Goal: Transaction & Acquisition: Purchase product/service

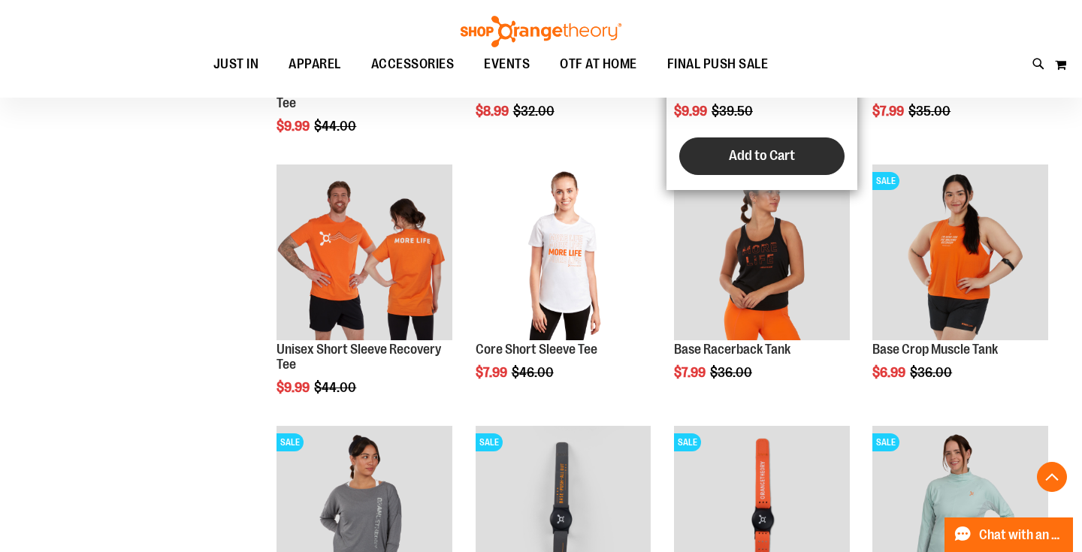
scroll to position [411, 0]
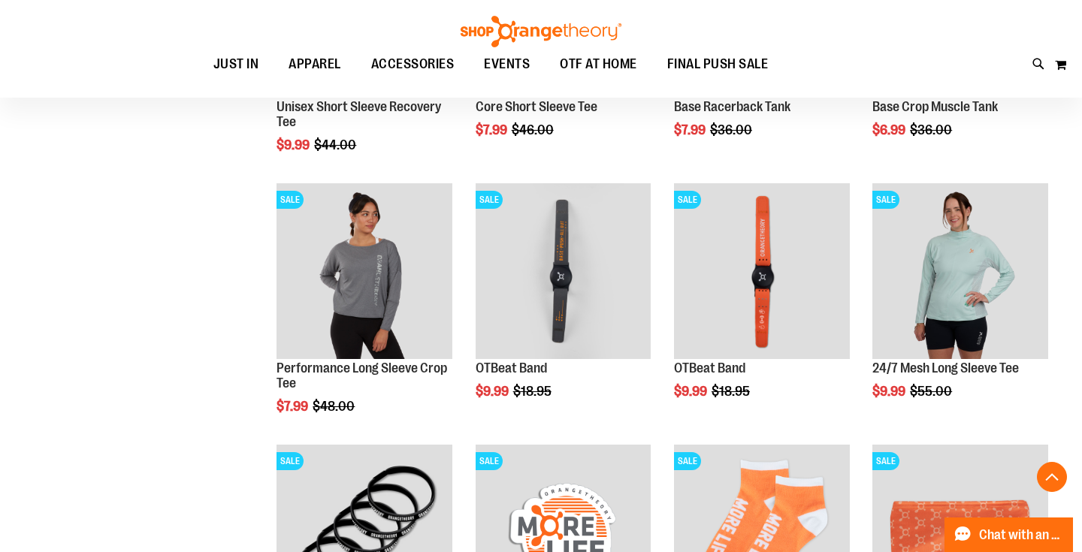
scroll to position [646, 0]
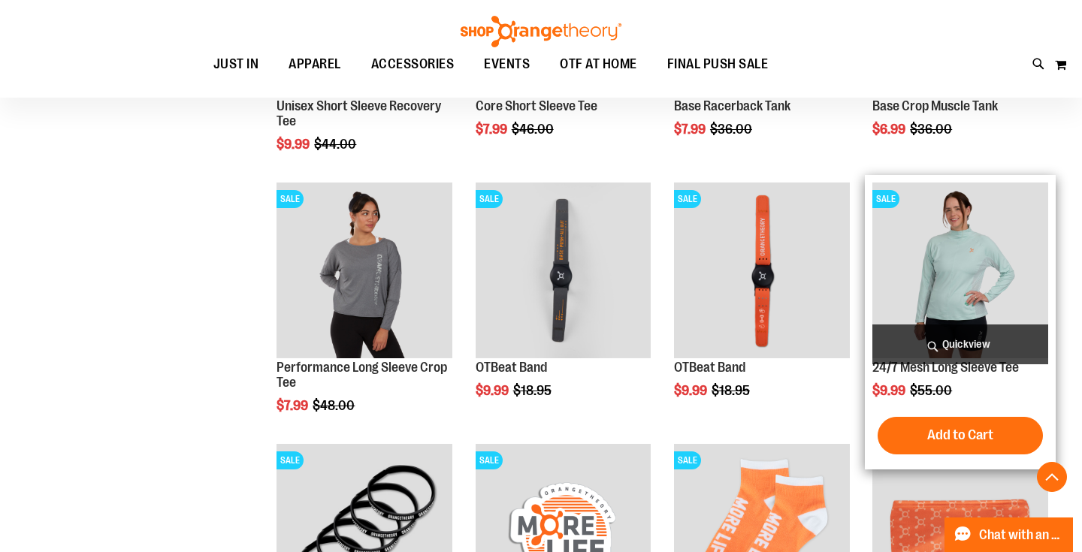
click at [984, 284] on img "product" at bounding box center [961, 271] width 176 height 176
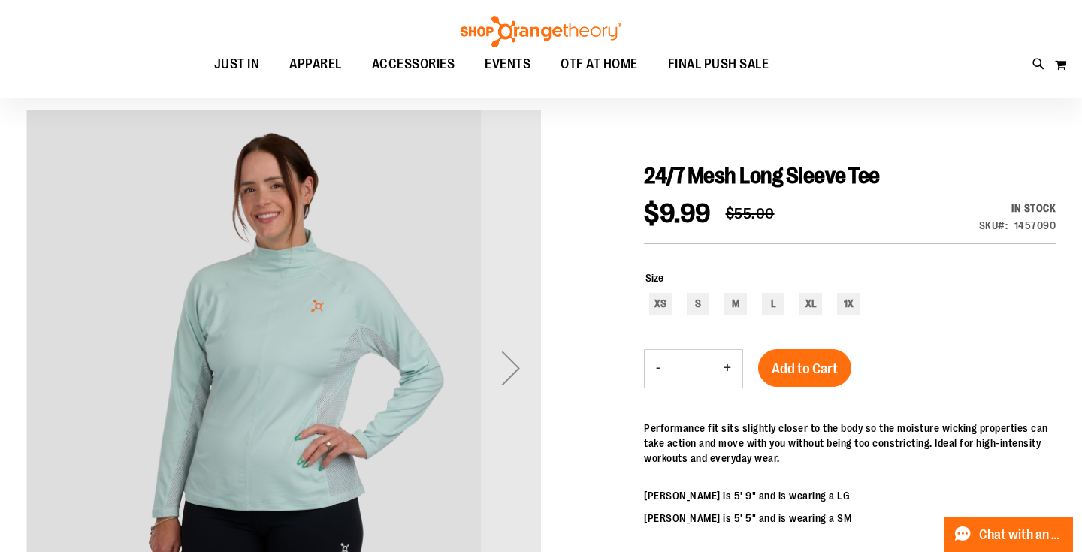
scroll to position [116, 0]
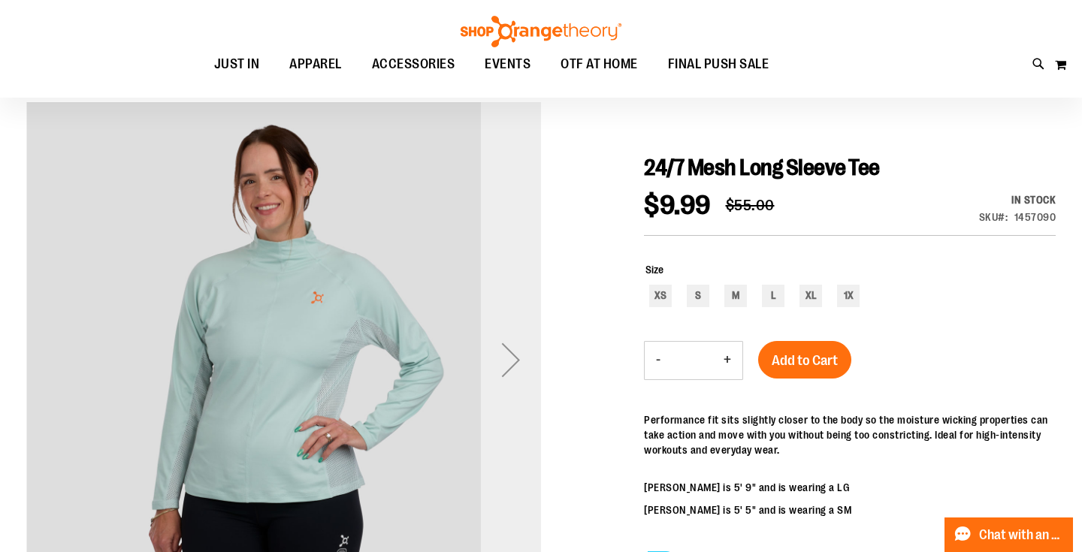
click at [511, 358] on div "Next" at bounding box center [511, 360] width 60 height 60
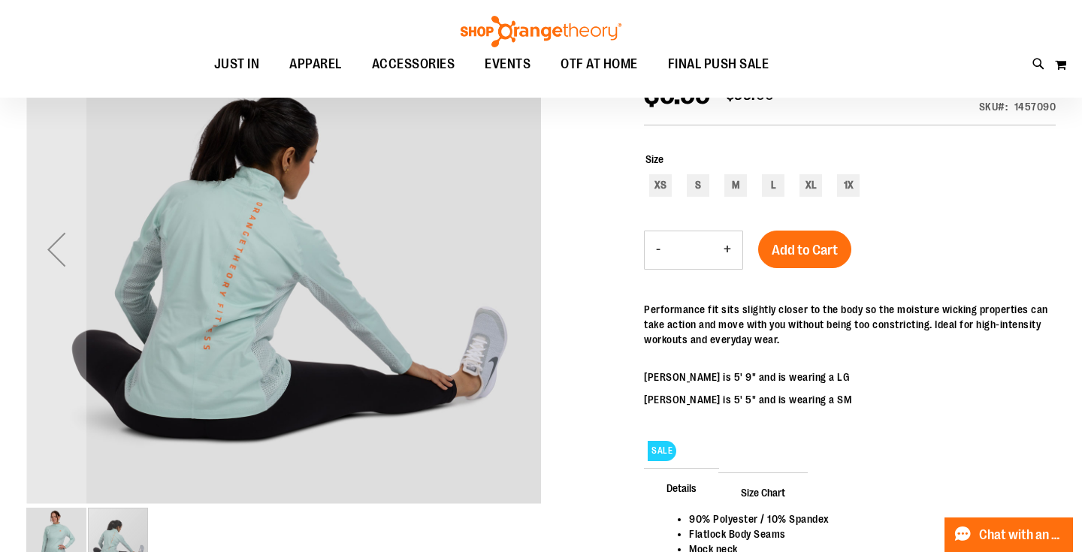
scroll to position [234, 0]
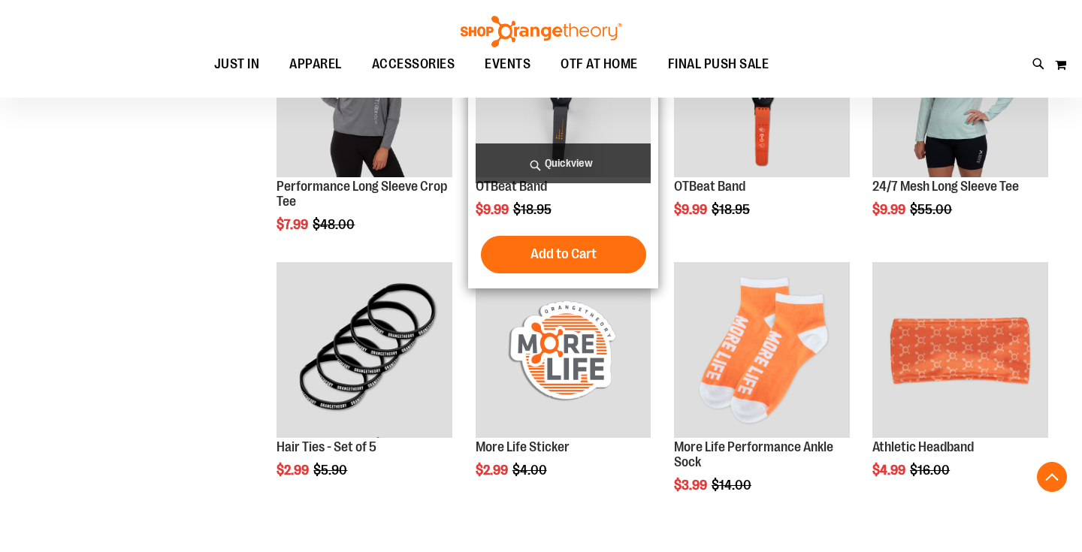
scroll to position [665, 0]
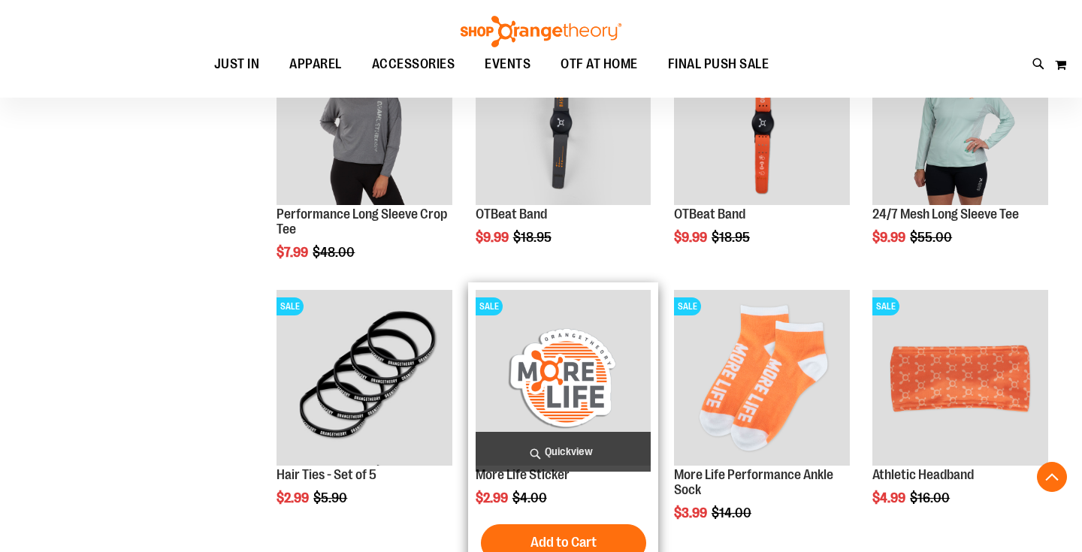
scroll to position [633, 0]
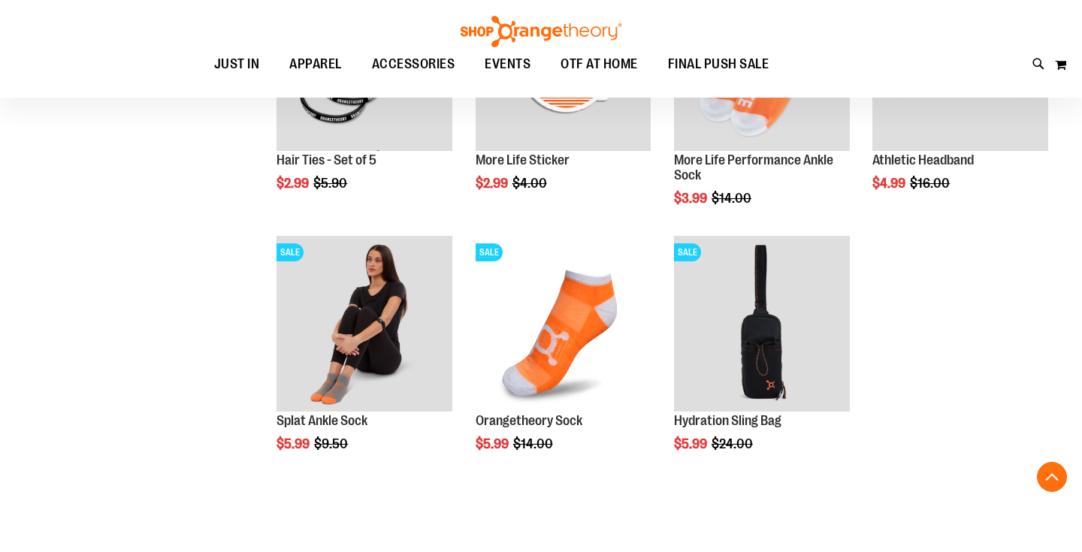
scroll to position [948, 0]
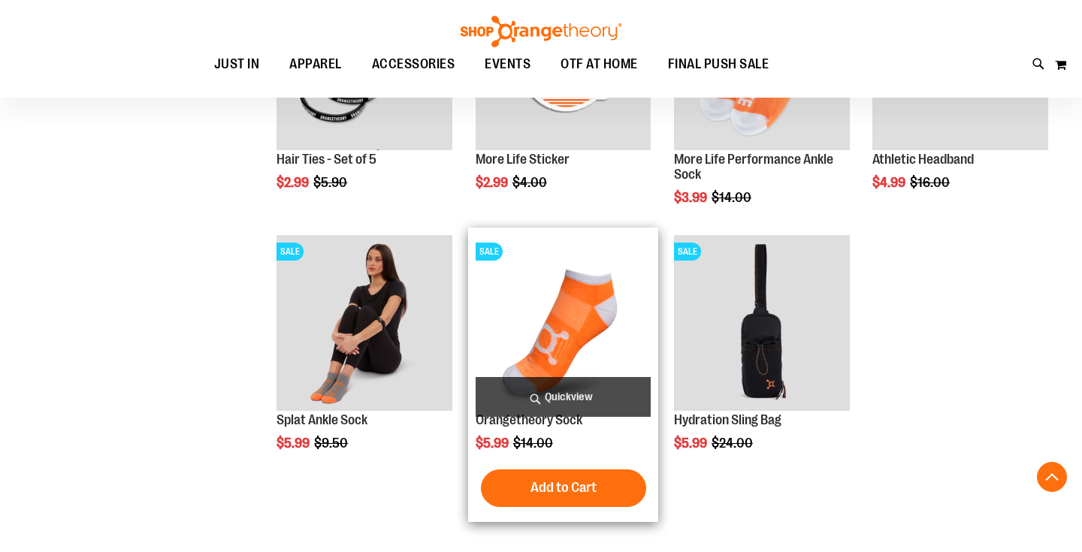
click at [533, 328] on img "product" at bounding box center [564, 323] width 176 height 176
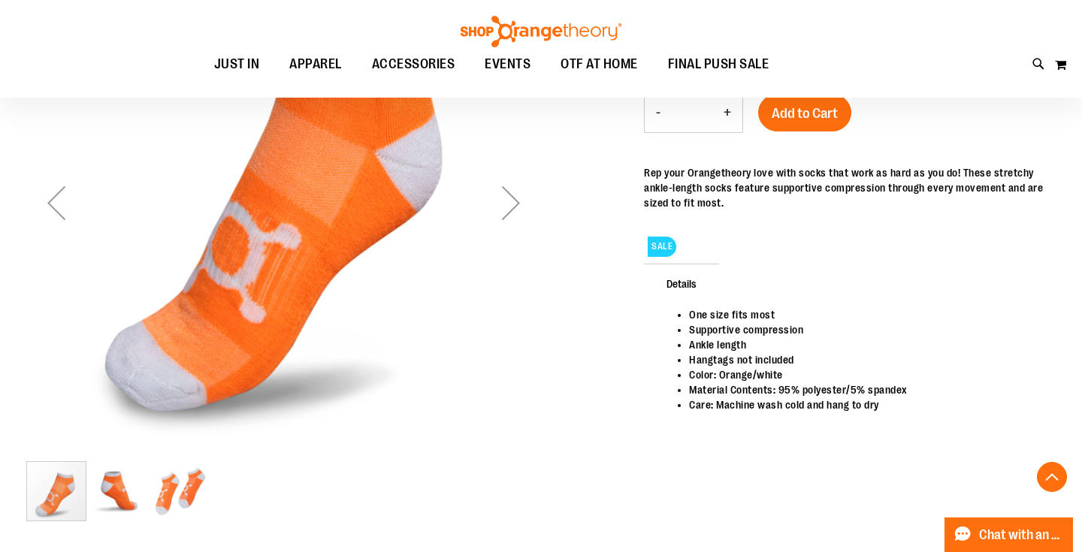
scroll to position [268, 0]
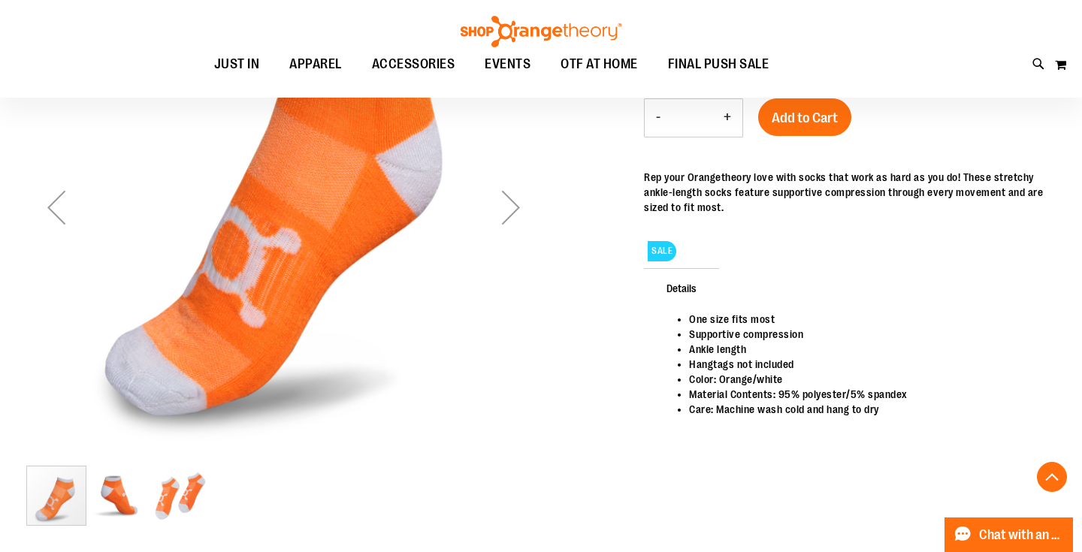
click at [512, 210] on div "Next" at bounding box center [511, 207] width 60 height 60
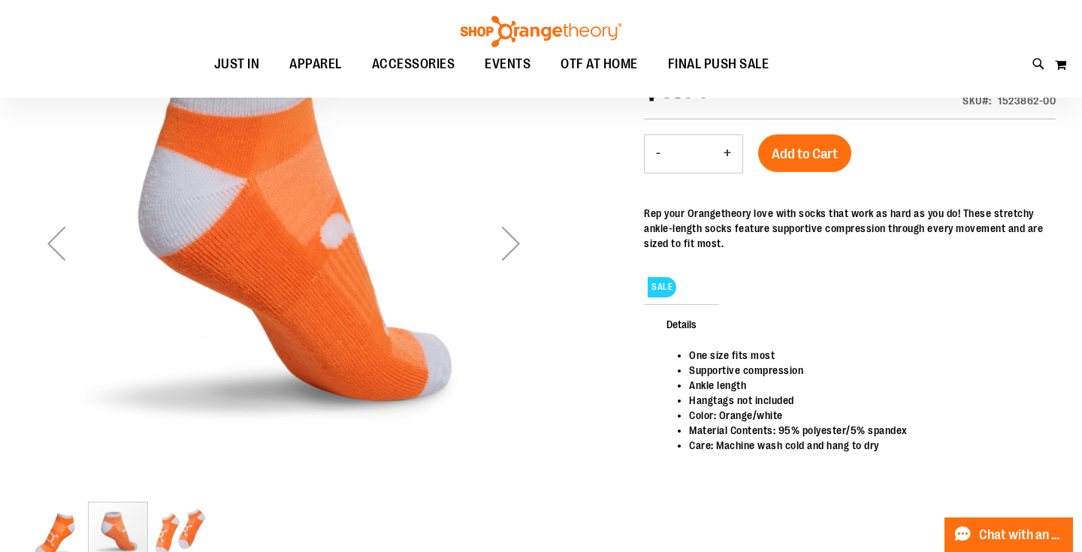
scroll to position [207, 0]
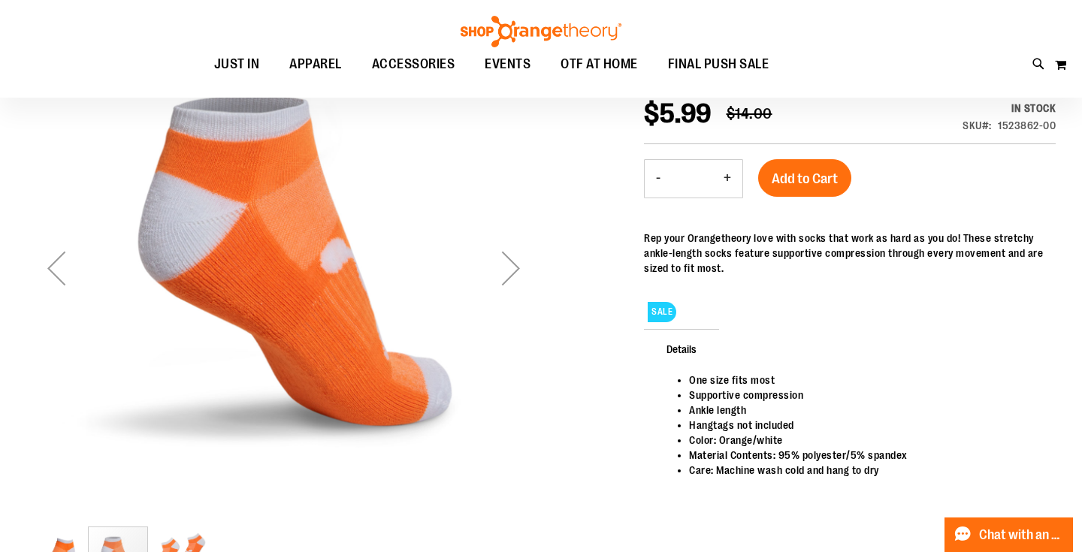
click at [502, 265] on div "Next" at bounding box center [511, 268] width 60 height 60
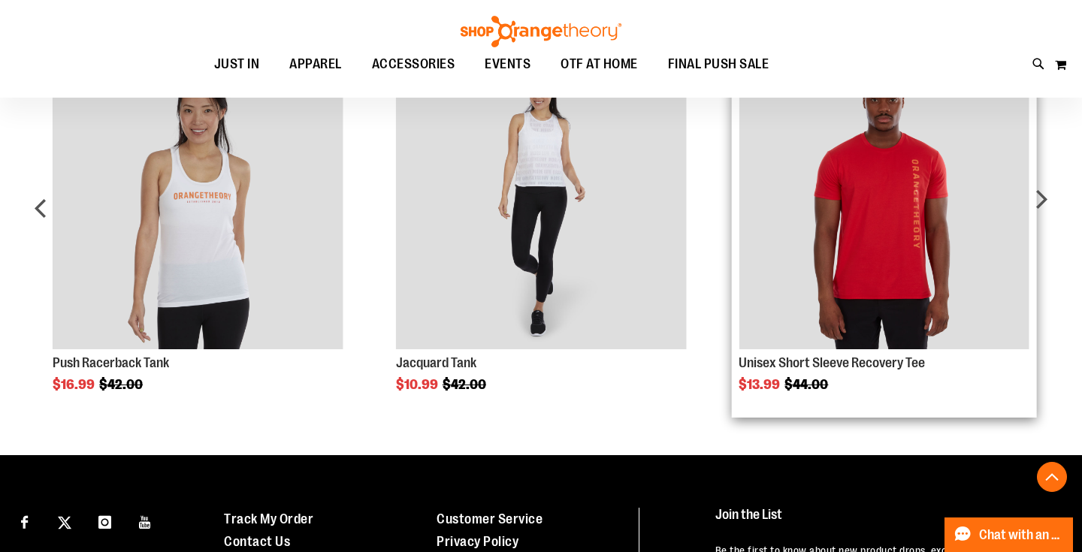
scroll to position [884, 0]
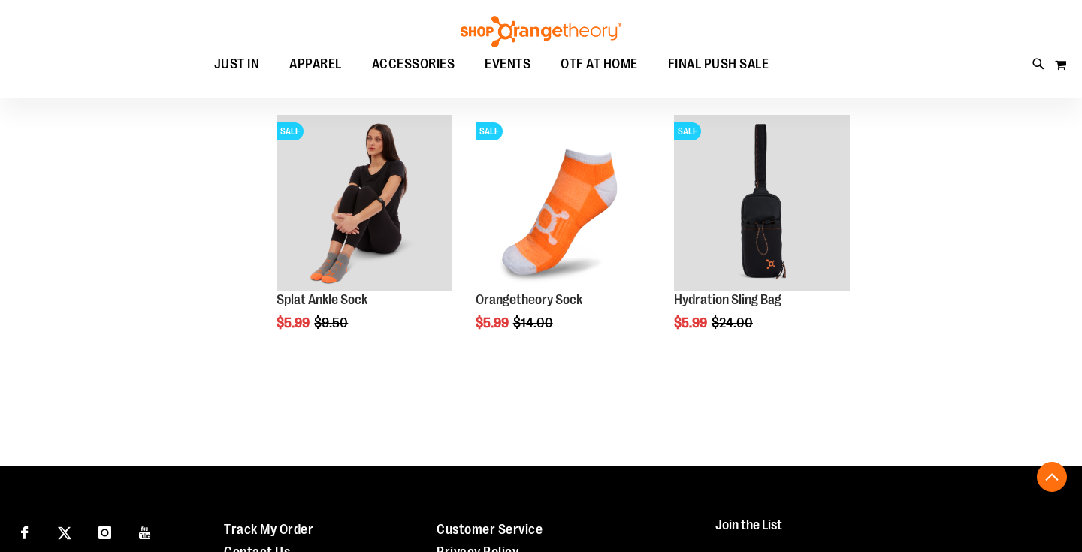
scroll to position [280, 0]
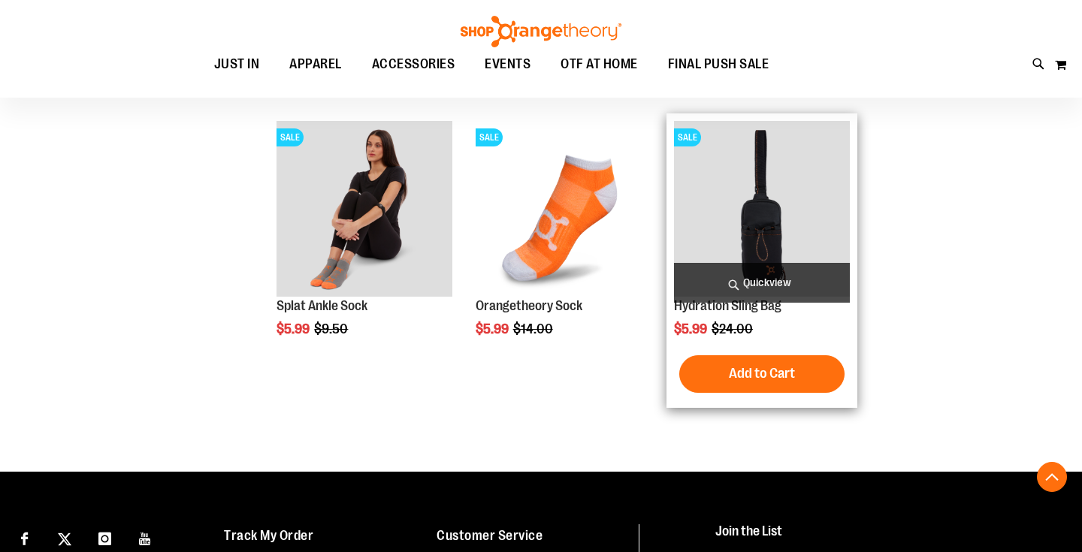
click at [752, 282] on span "Quickview" at bounding box center [762, 283] width 176 height 40
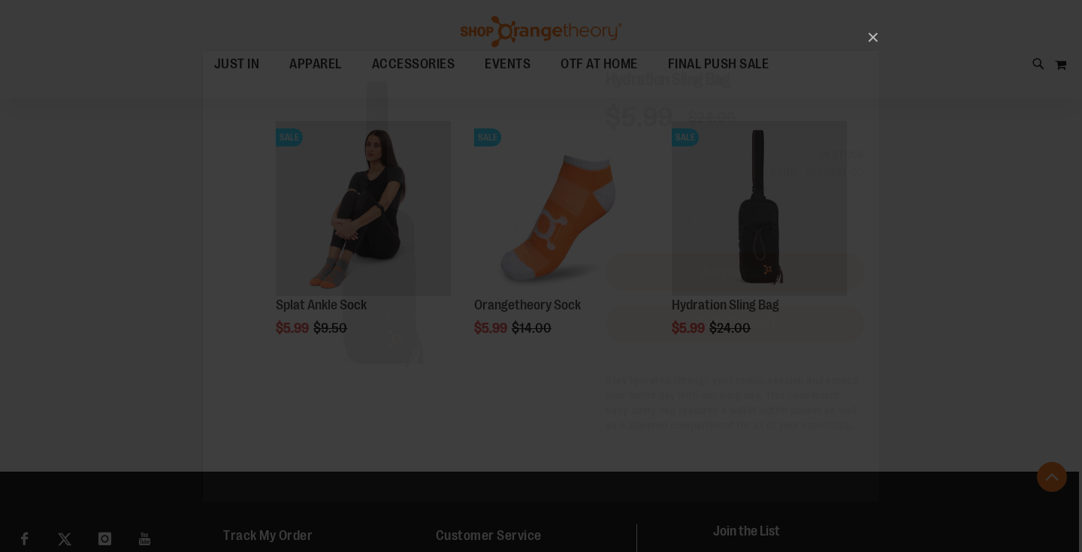
scroll to position [0, 0]
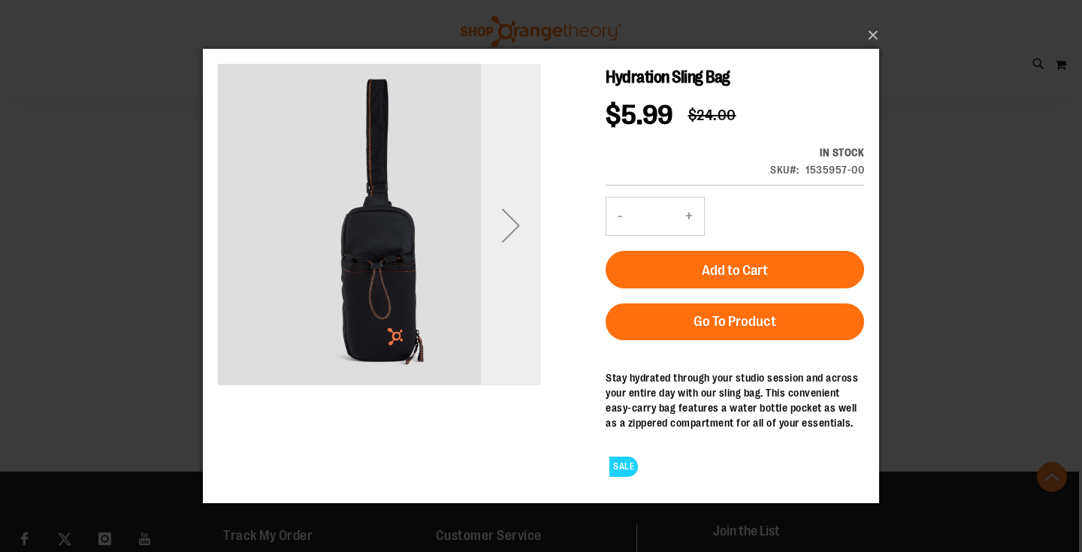
click at [506, 225] on div "Next" at bounding box center [511, 225] width 60 height 60
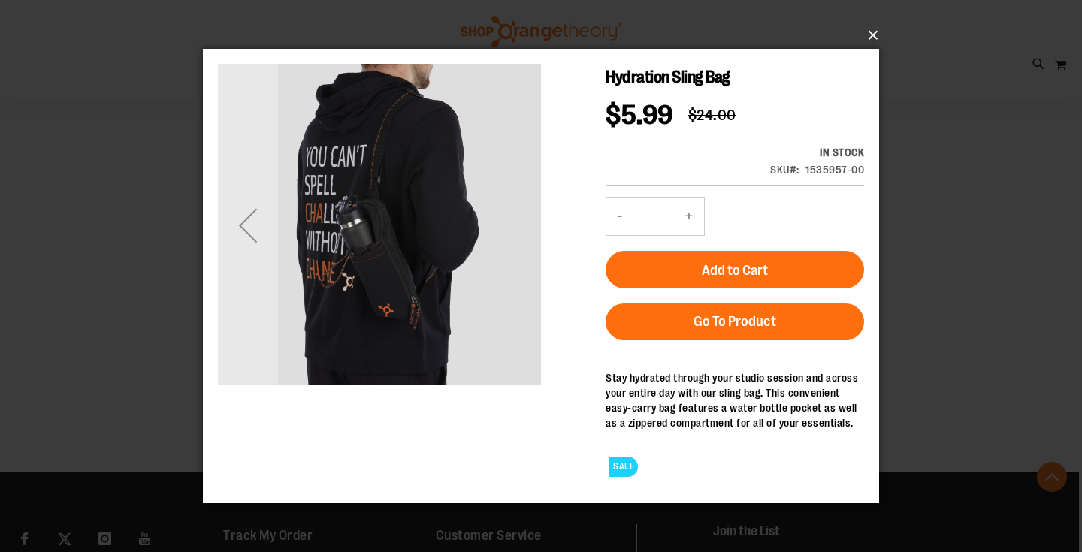
click at [871, 36] on button "×" at bounding box center [545, 35] width 676 height 33
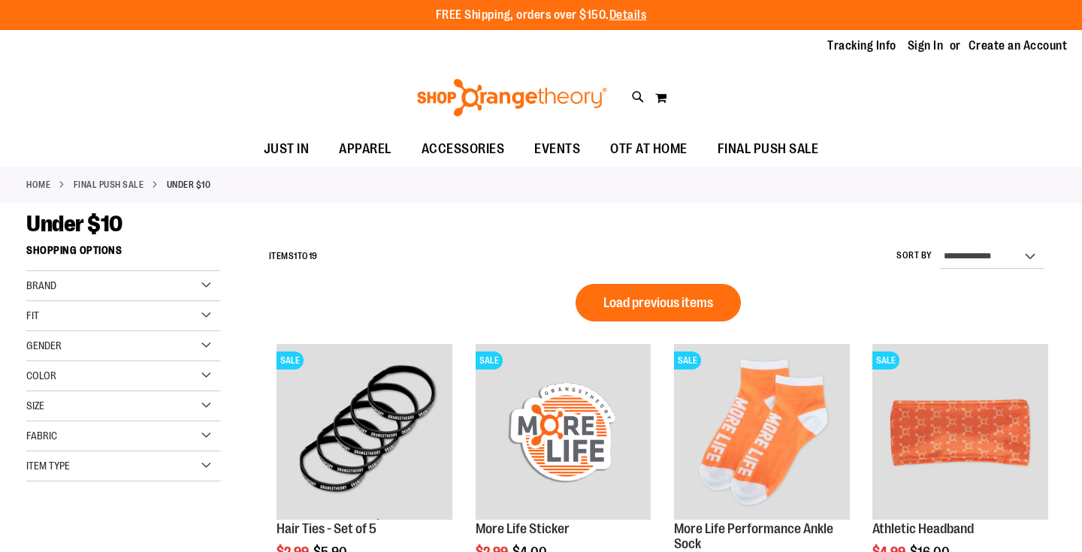
click at [116, 319] on div "Fit" at bounding box center [123, 316] width 194 height 30
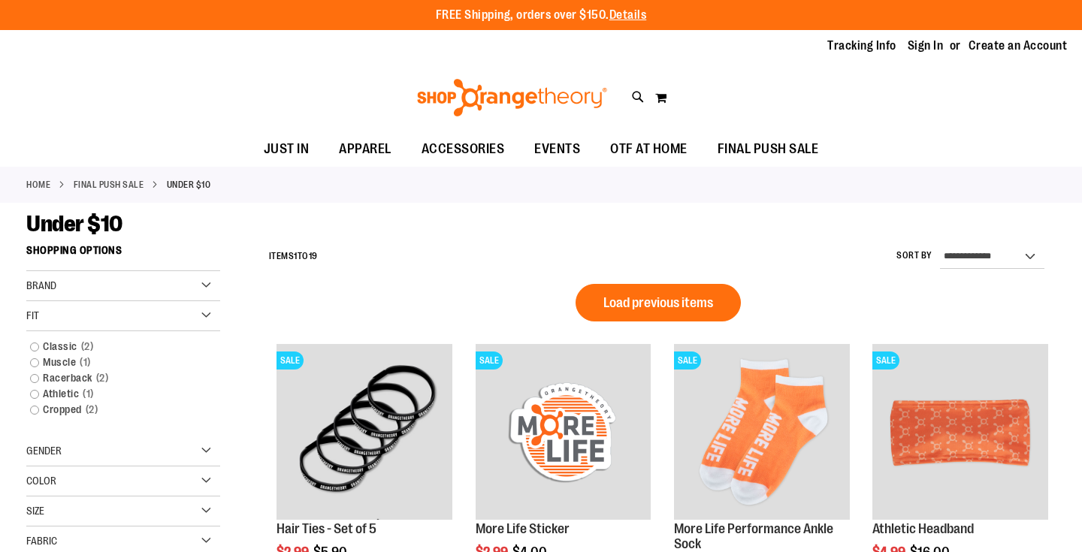
click at [127, 291] on div "Brand" at bounding box center [123, 286] width 194 height 30
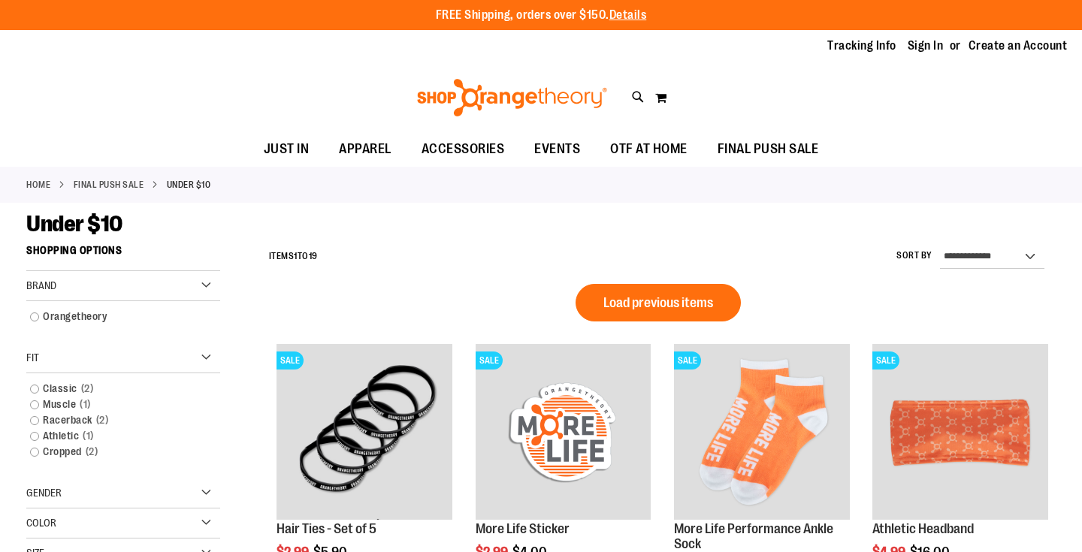
click at [117, 295] on div "Brand" at bounding box center [123, 286] width 194 height 30
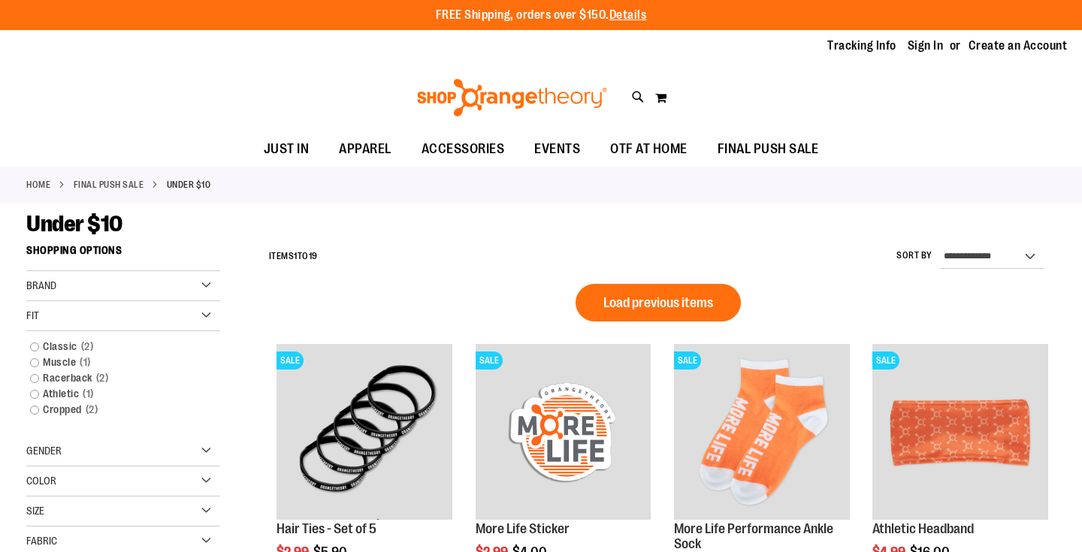
click at [117, 328] on div "Fit" at bounding box center [123, 316] width 194 height 30
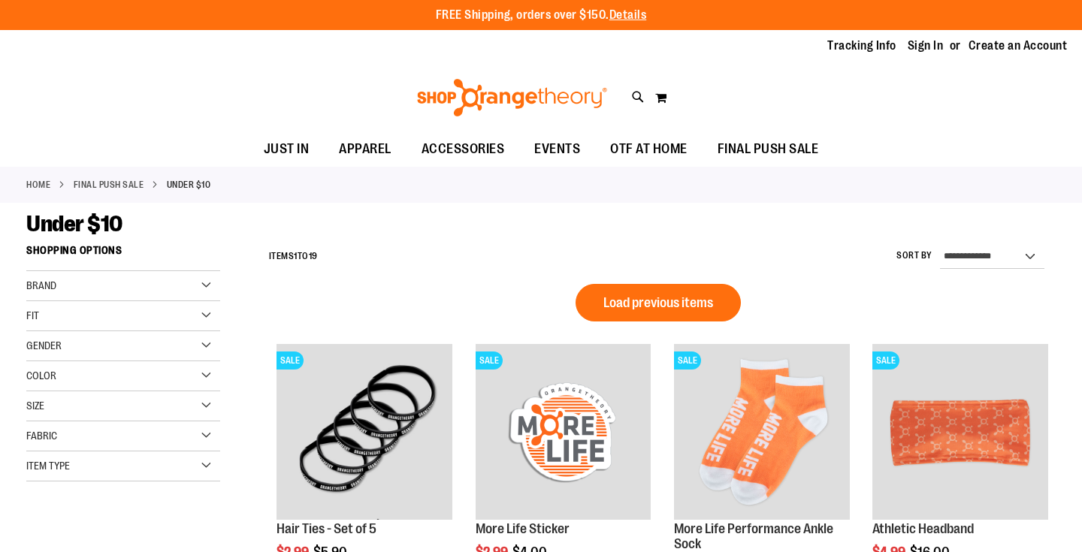
click at [107, 349] on div "Gender" at bounding box center [123, 346] width 194 height 30
click at [116, 462] on div "Item Type" at bounding box center [123, 467] width 194 height 30
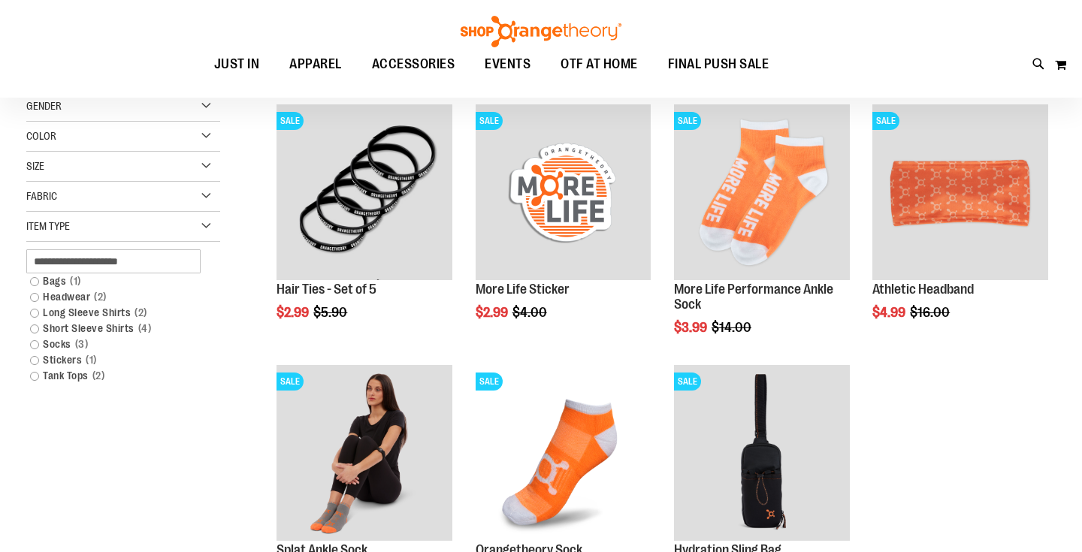
scroll to position [74, 0]
click at [59, 346] on link "Socks 3 items" at bounding box center [116, 344] width 186 height 16
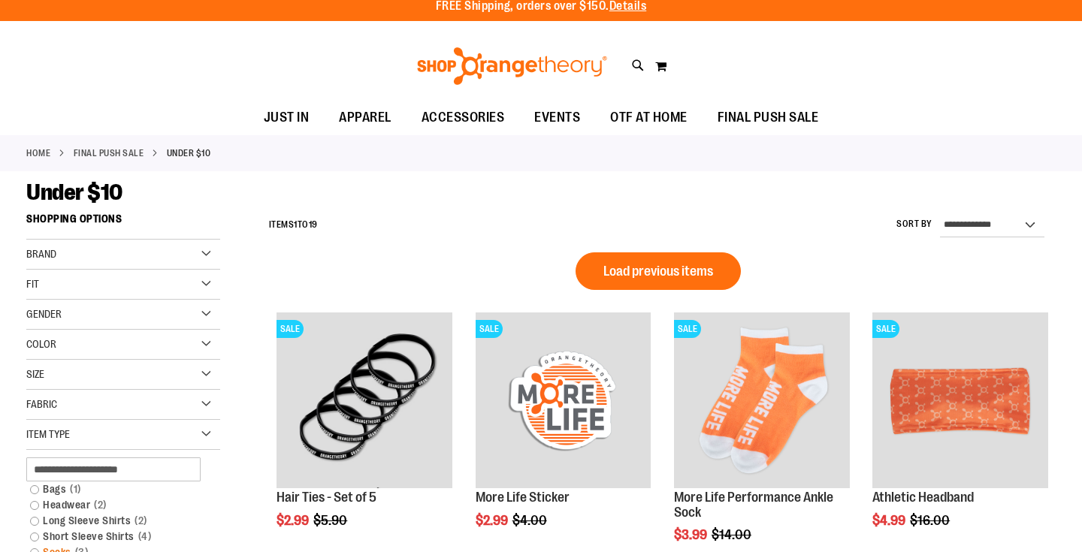
scroll to position [0, 0]
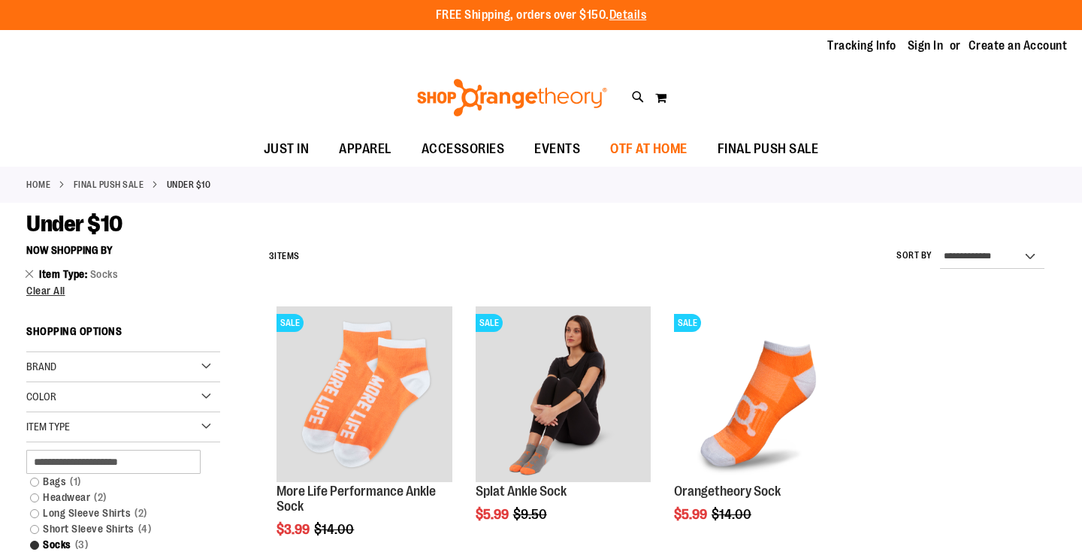
click at [673, 155] on span "OTF AT HOME" at bounding box center [648, 149] width 77 height 34
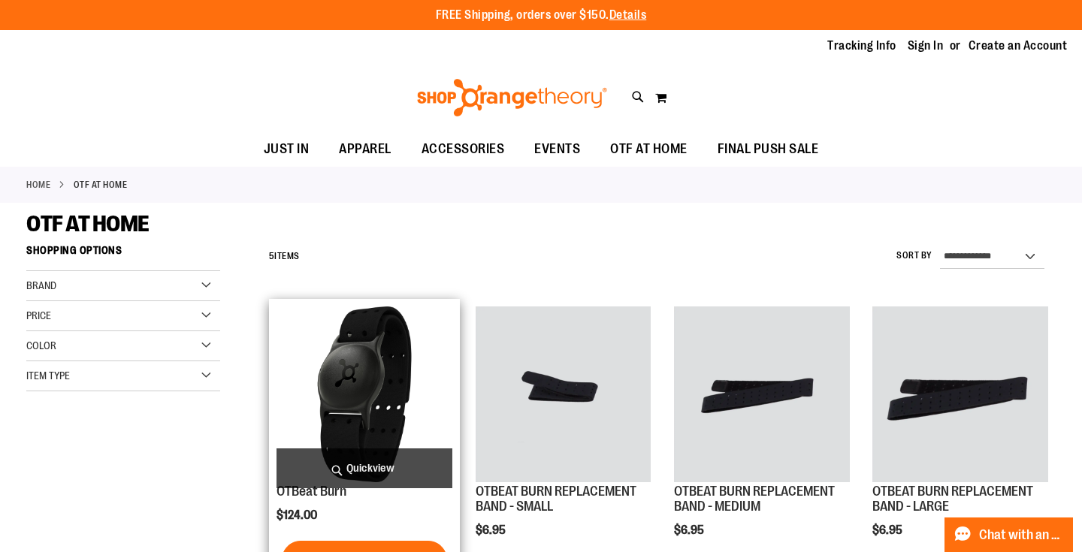
click at [358, 373] on img "product" at bounding box center [365, 395] width 176 height 176
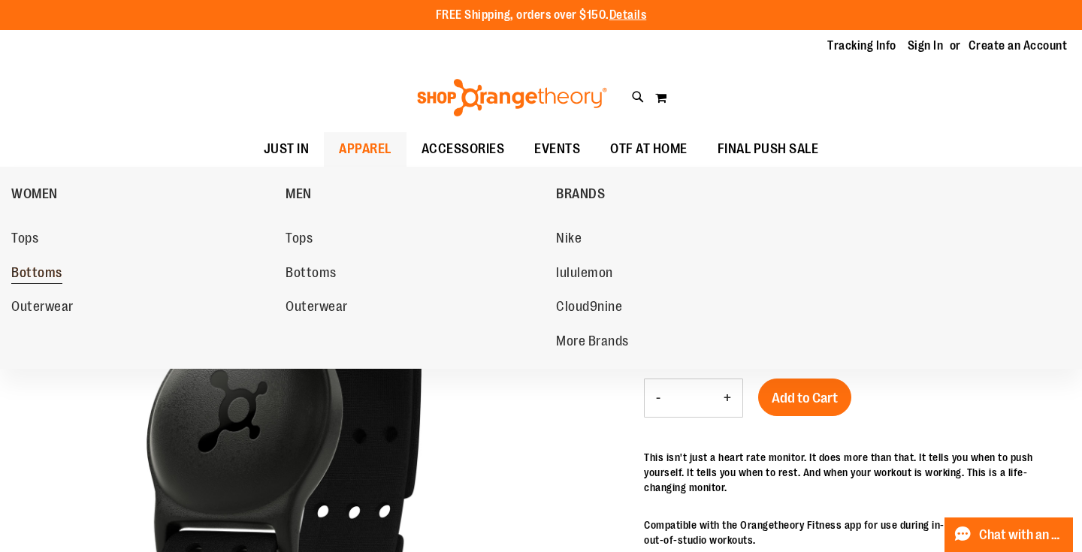
click at [50, 271] on span "Bottoms" at bounding box center [36, 274] width 51 height 19
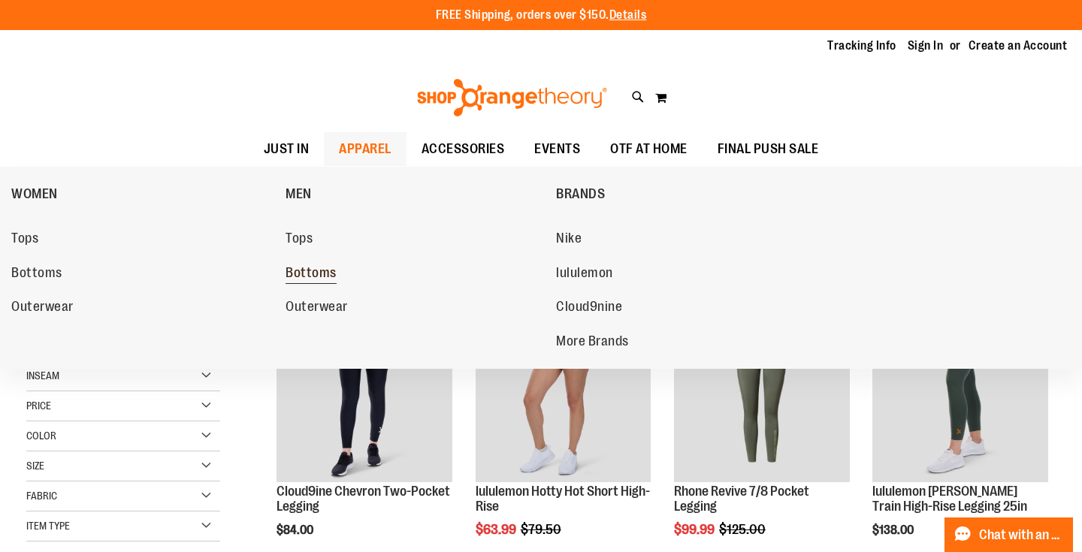
click at [304, 271] on span "Bottoms" at bounding box center [311, 274] width 51 height 19
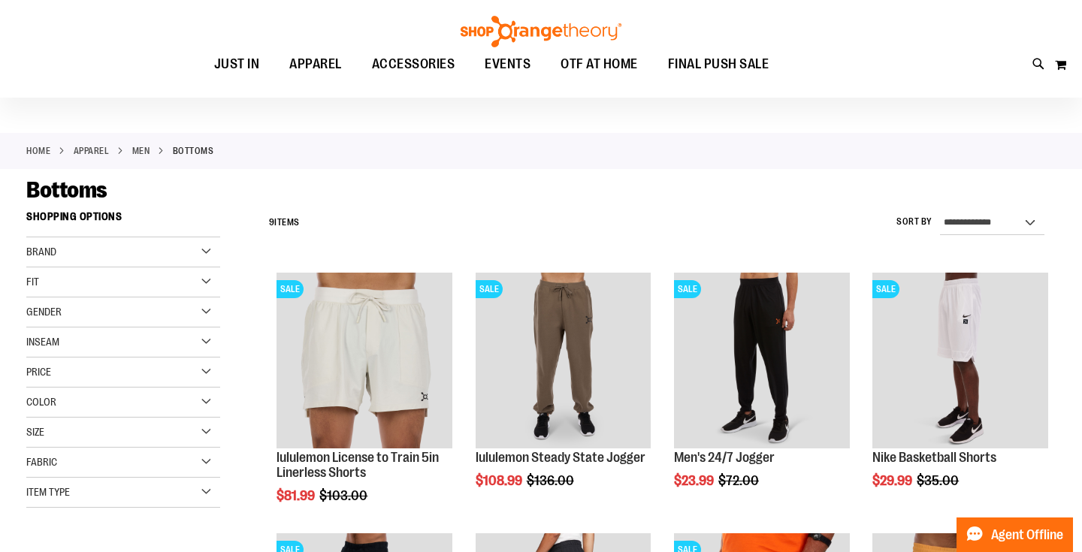
scroll to position [36, 0]
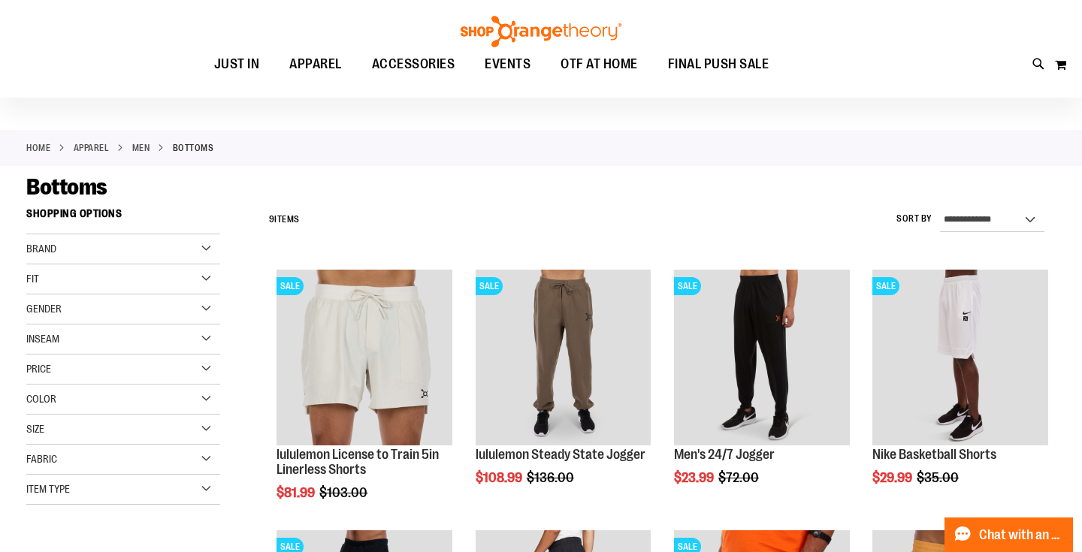
click at [116, 487] on div "Item Type" at bounding box center [123, 490] width 194 height 30
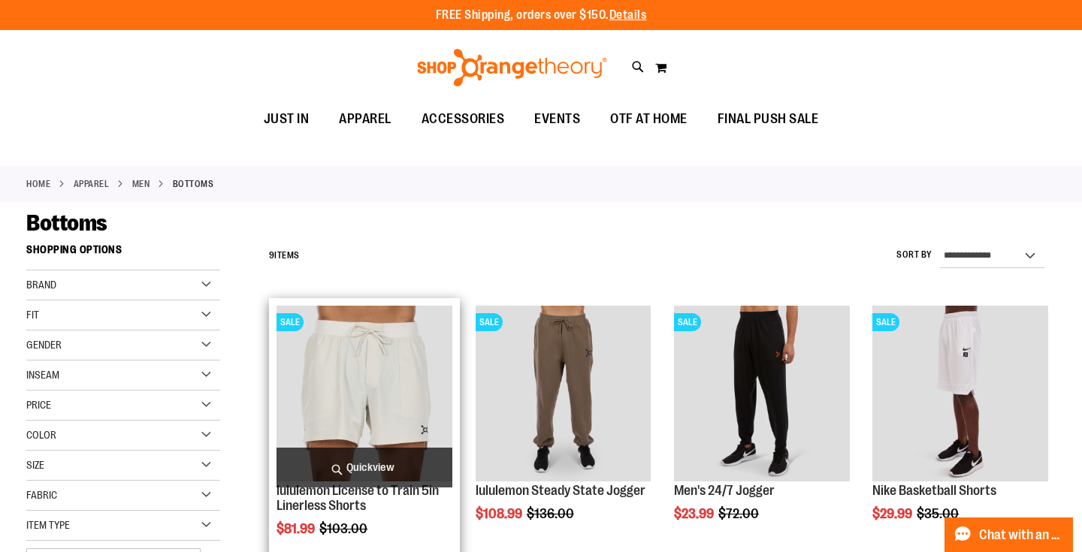
scroll to position [0, 0]
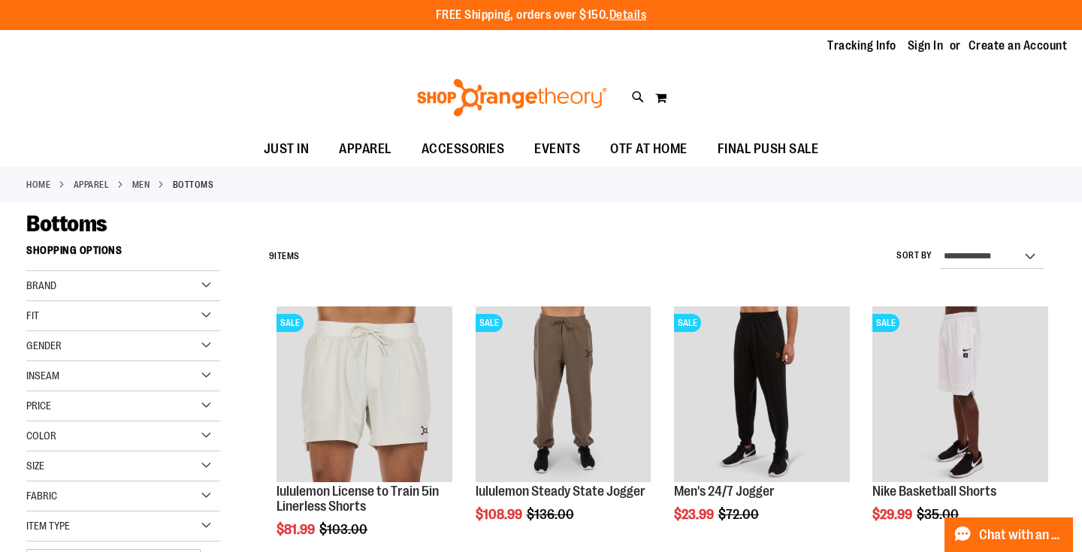
click at [128, 340] on div "Gender" at bounding box center [123, 346] width 194 height 30
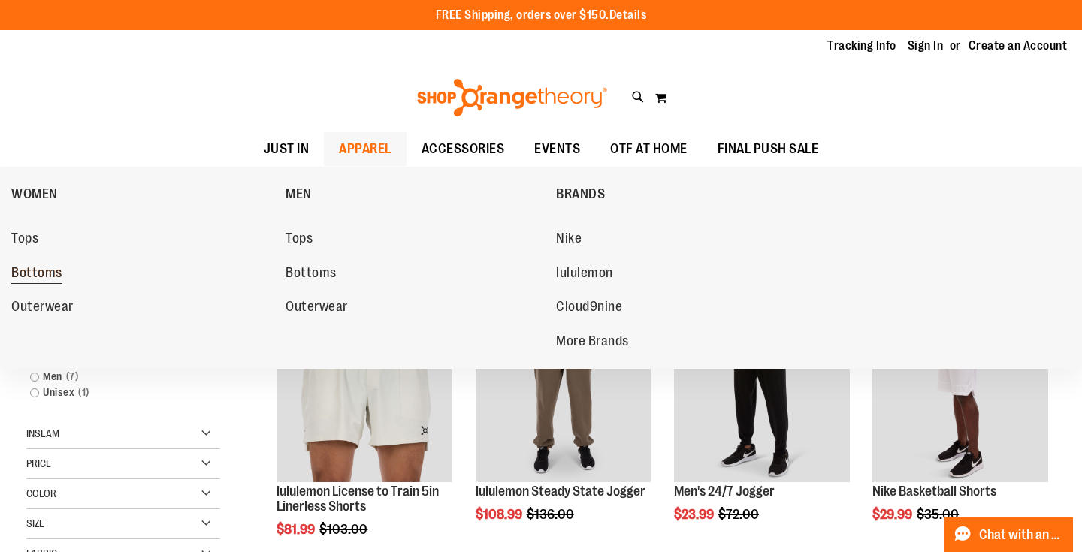
click at [64, 262] on link "Bottoms" at bounding box center [140, 273] width 259 height 27
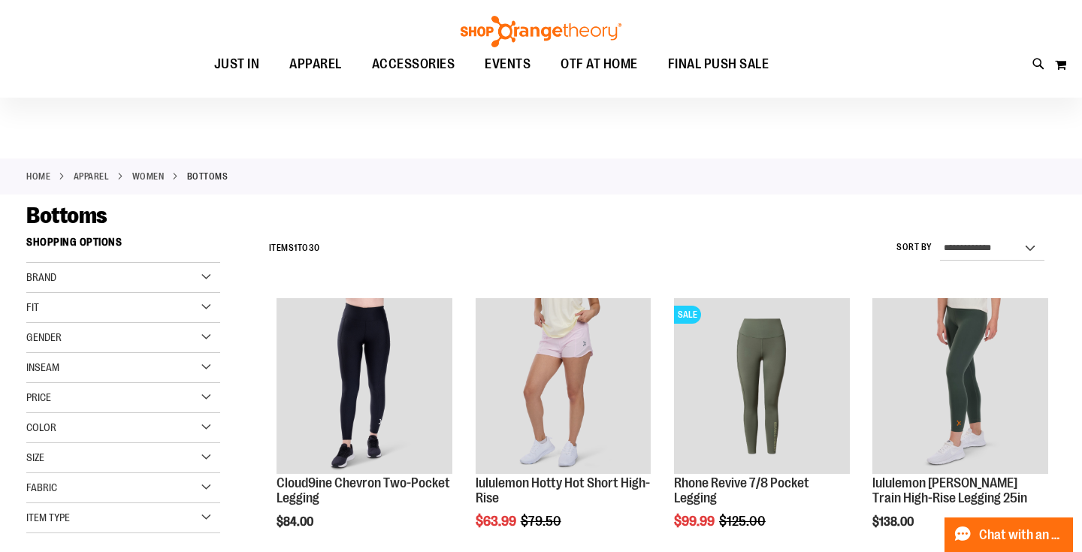
scroll to position [8, 0]
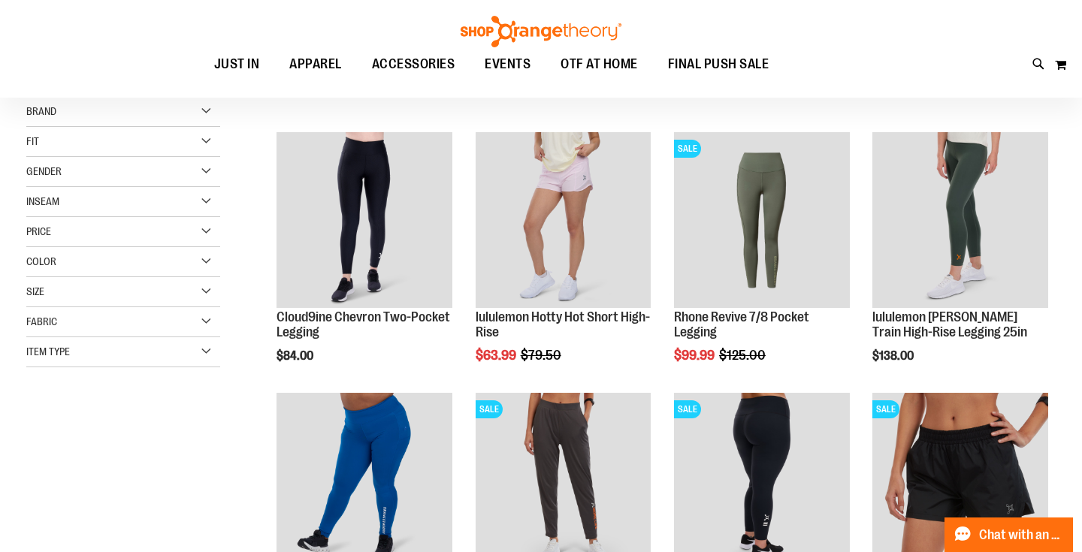
click at [100, 349] on div "Item Type" at bounding box center [123, 352] width 194 height 30
click at [68, 419] on link "Leggings 13 items" at bounding box center [116, 423] width 186 height 16
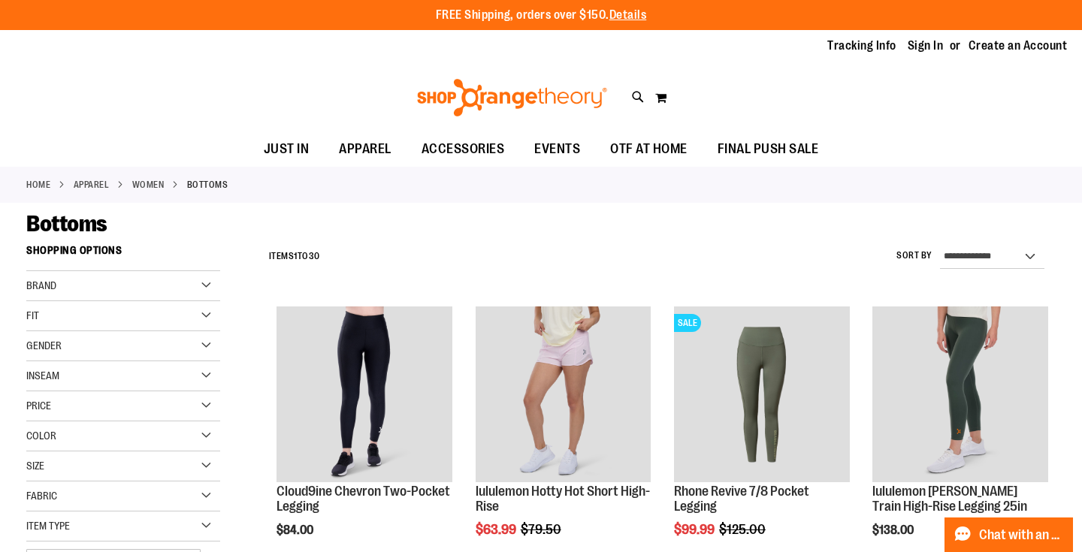
scroll to position [5, 0]
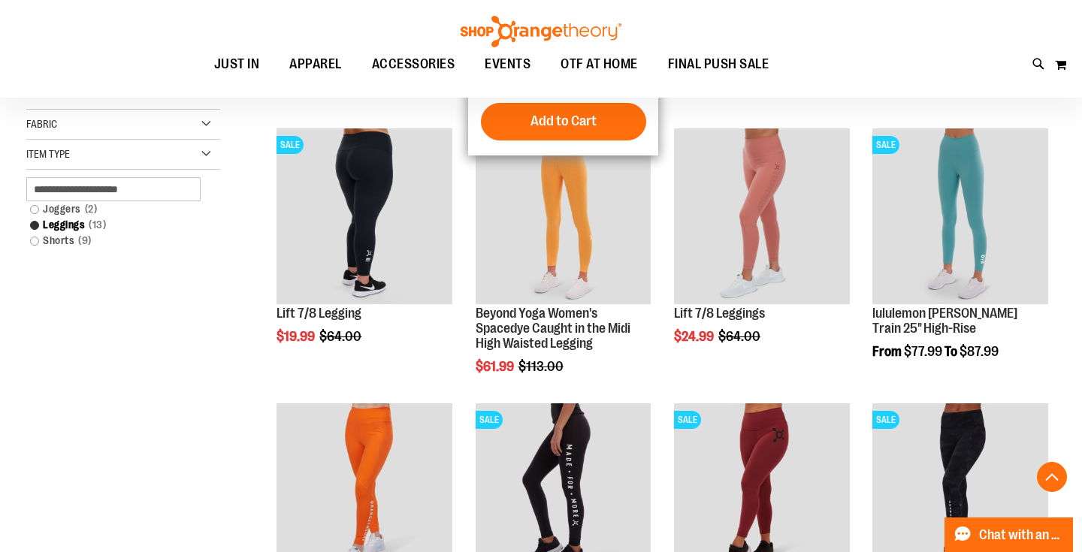
scroll to position [298, 0]
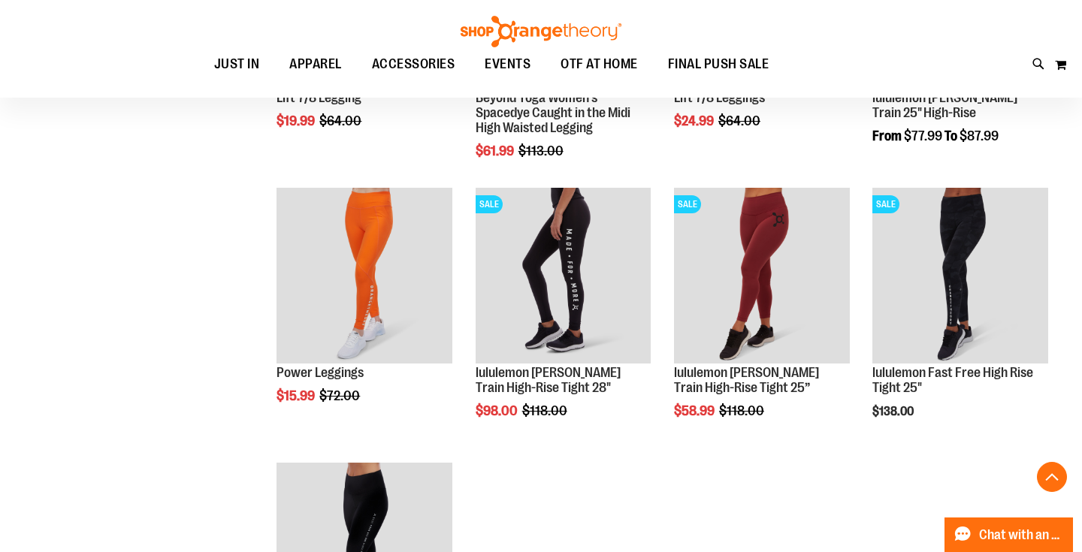
scroll to position [500, 0]
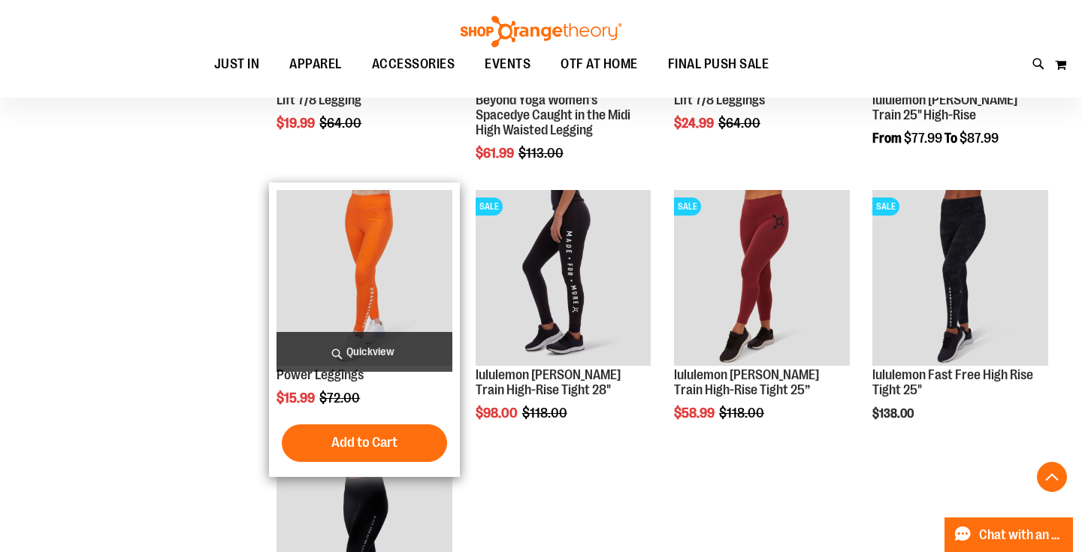
click at [337, 280] on img "product" at bounding box center [365, 278] width 176 height 176
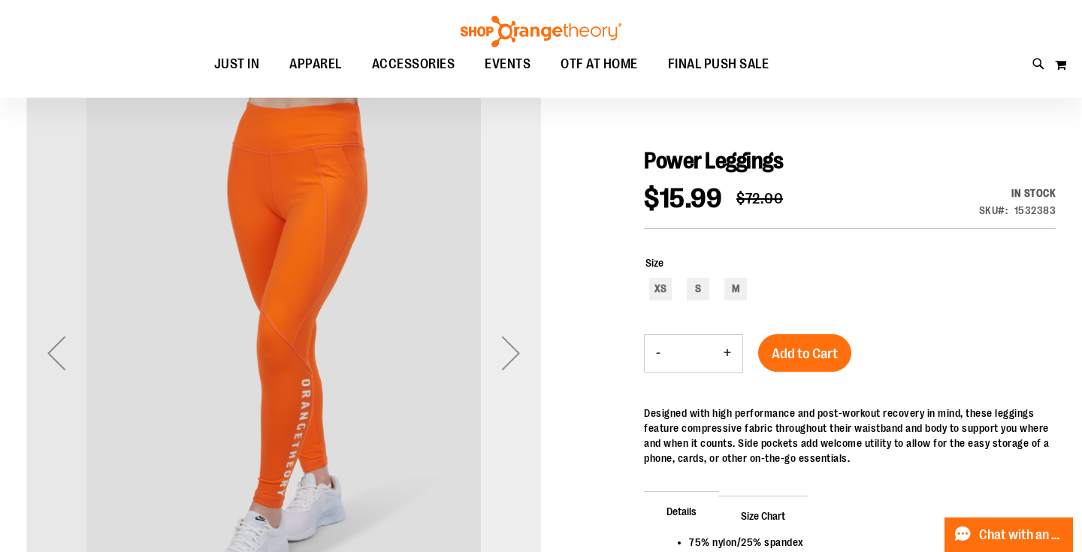
scroll to position [129, 0]
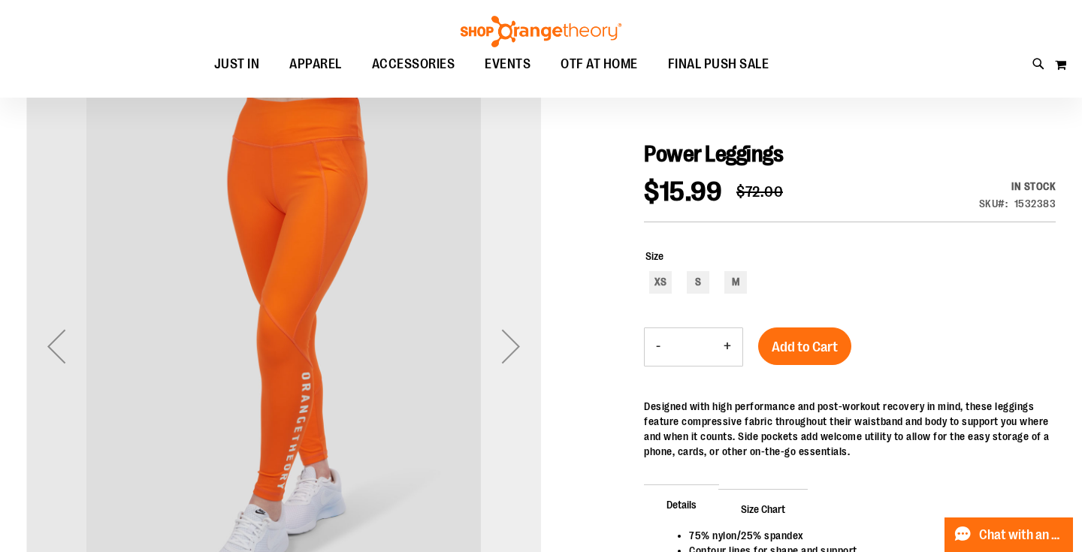
click at [511, 349] on div "Next" at bounding box center [511, 346] width 60 height 60
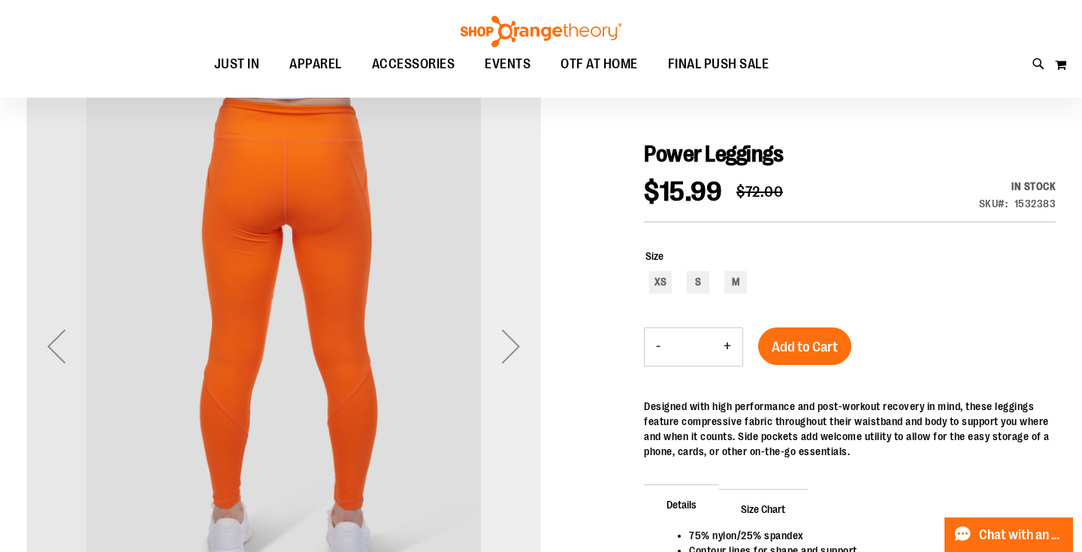
click at [511, 349] on div "Next" at bounding box center [511, 346] width 60 height 60
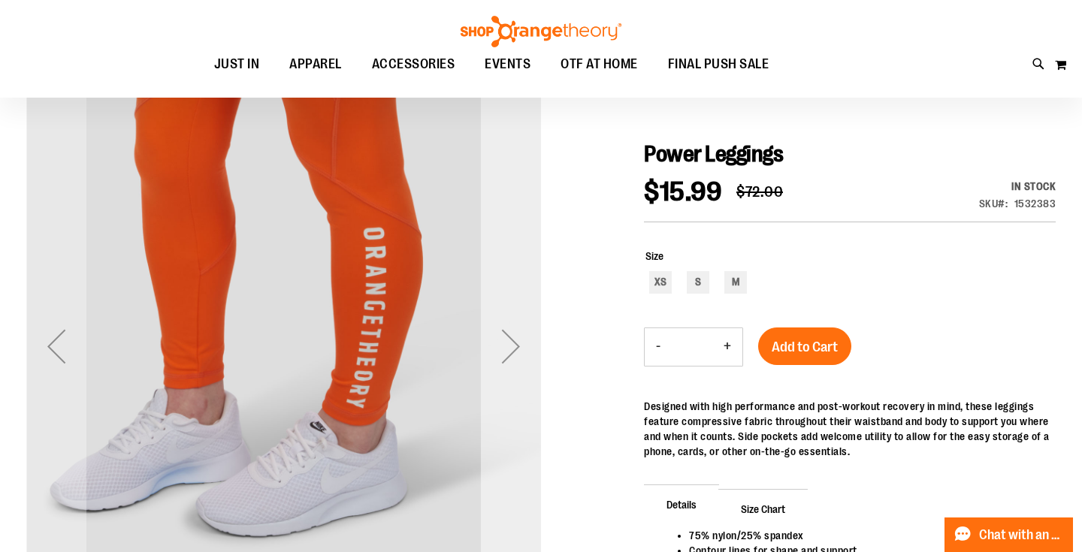
scroll to position [152, 0]
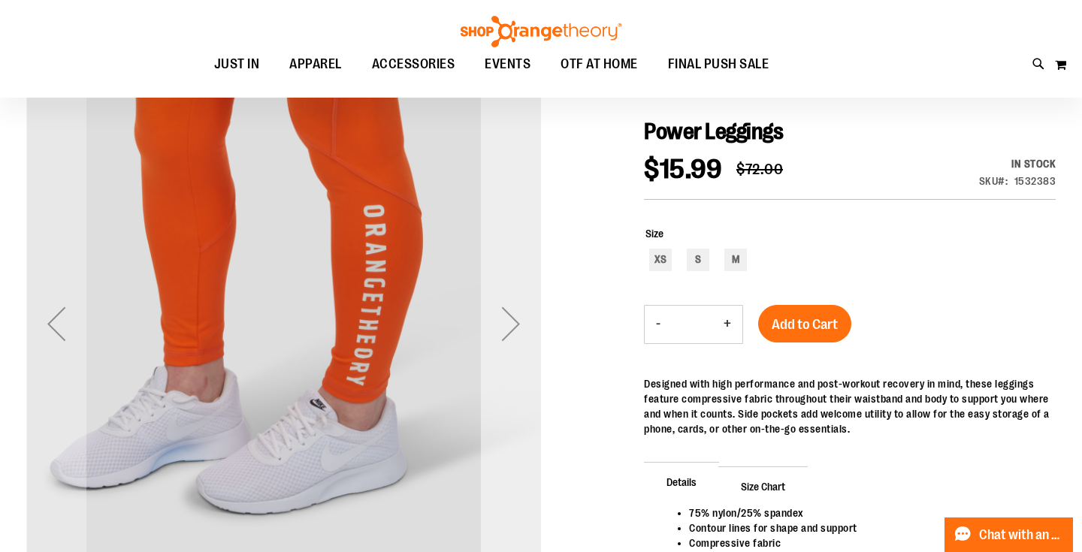
click at [513, 319] on div "Next" at bounding box center [511, 324] width 60 height 60
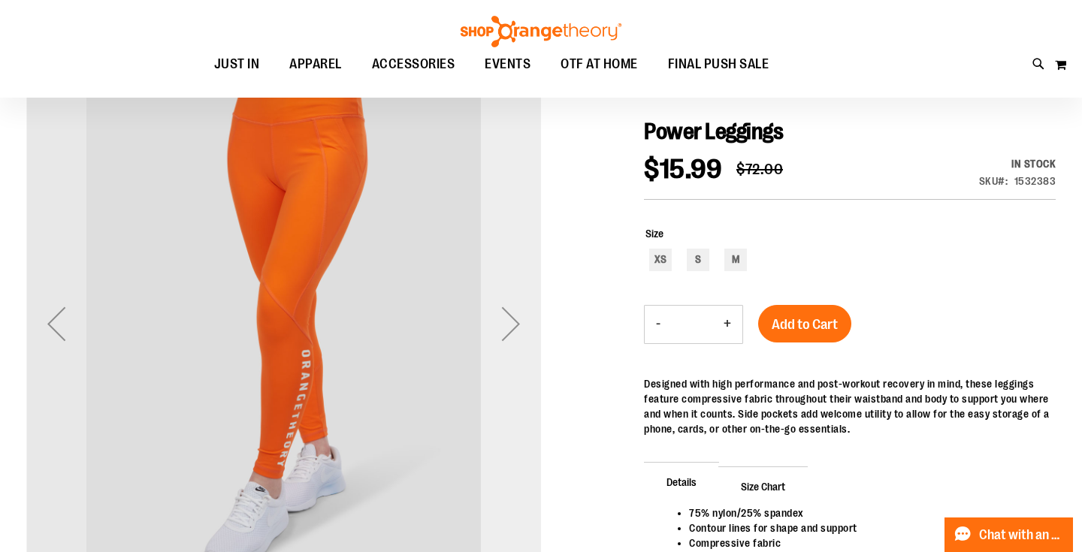
click at [513, 319] on div "Next" at bounding box center [511, 324] width 60 height 60
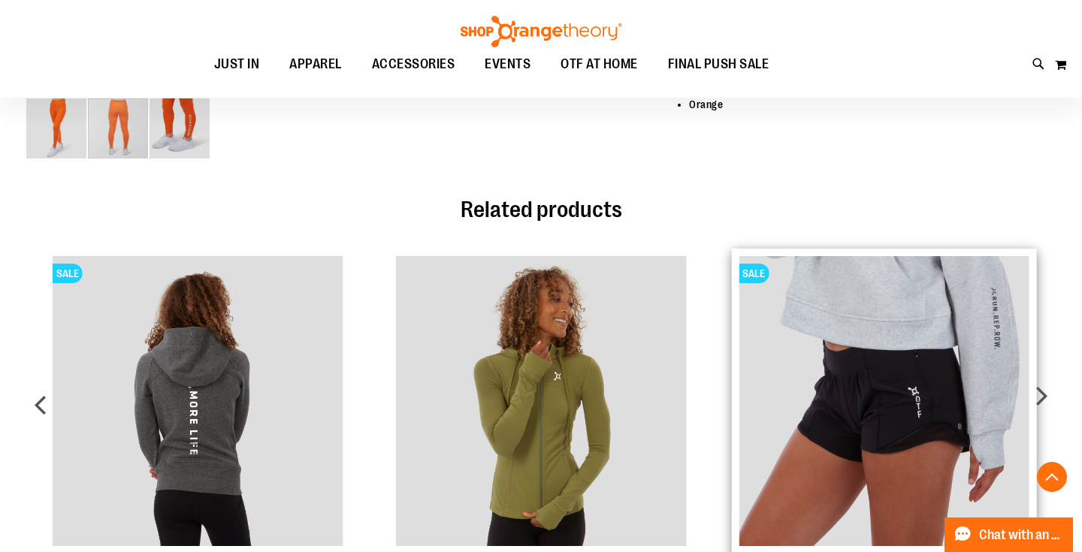
scroll to position [637, 0]
